Goal: Task Accomplishment & Management: Use online tool/utility

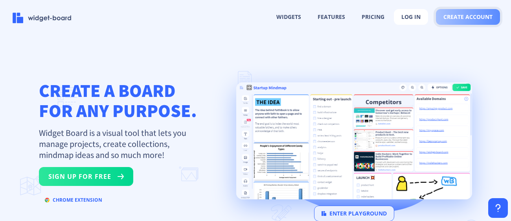
click at [466, 18] on span "create account" at bounding box center [468, 17] width 49 height 6
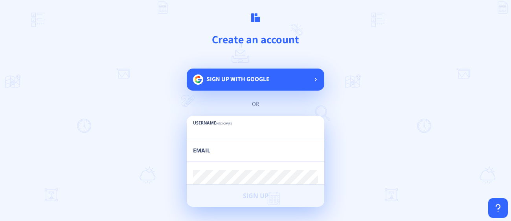
click at [300, 74] on div "Sign up with google" at bounding box center [256, 79] width 138 height 22
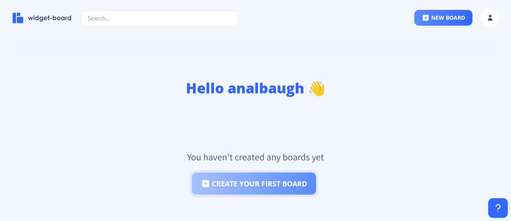
click at [294, 179] on button "create your first board" at bounding box center [254, 183] width 124 height 22
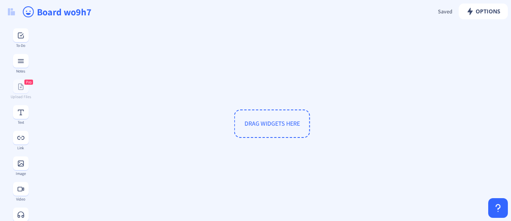
click at [280, 130] on span "DRAG WIDGETS HERE" at bounding box center [272, 123] width 76 height 28
drag, startPoint x: 234, startPoint y: 144, endPoint x: 261, endPoint y: 127, distance: 32.4
click at [261, 127] on div "DRAG WIDGETS HERE" at bounding box center [272, 123] width 469 height 193
